Goal: Navigation & Orientation: Find specific page/section

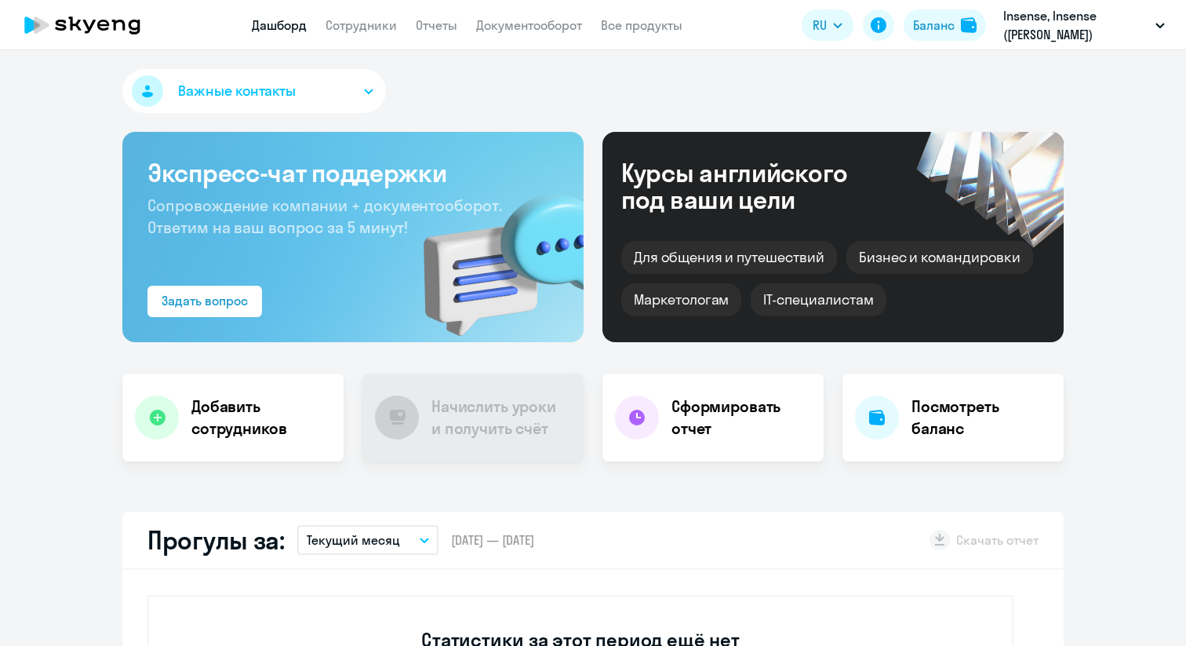
click at [349, 35] on app-header "Дашборд Сотрудники Отчеты Документооборот Все продукты Дашборд Сотрудники Отчет…" at bounding box center [593, 25] width 1186 height 50
click at [366, 18] on link "Сотрудники" at bounding box center [361, 25] width 71 height 16
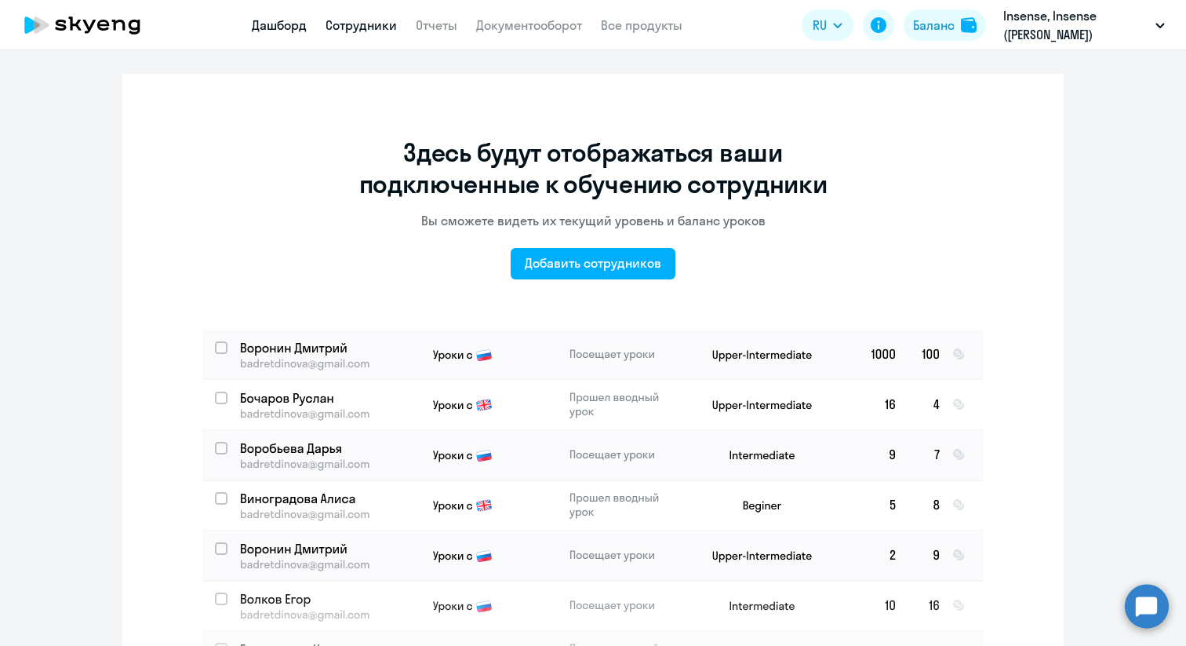
click at [285, 28] on link "Дашборд" at bounding box center [279, 25] width 55 height 16
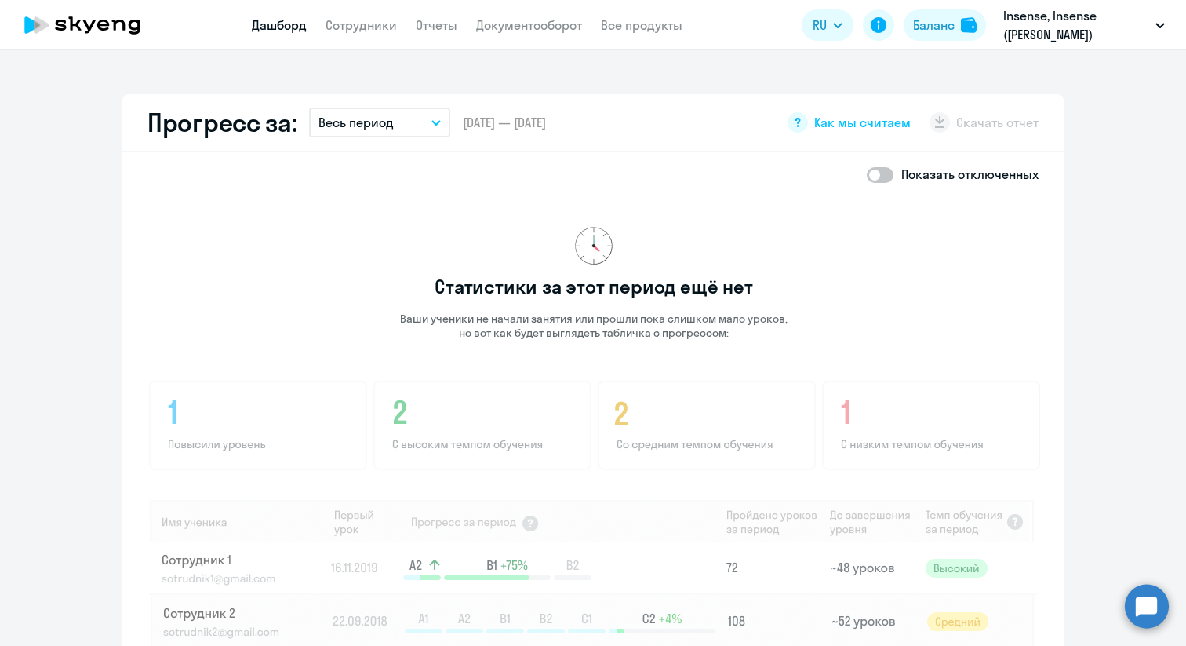
scroll to position [862, 0]
